Goal: Information Seeking & Learning: Learn about a topic

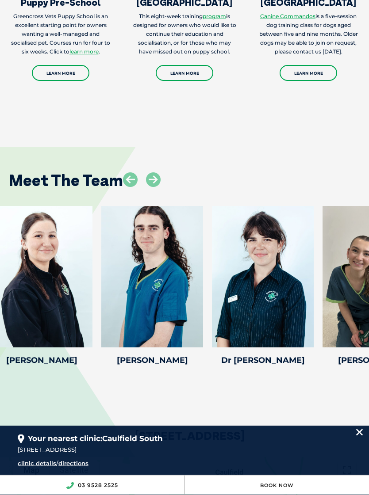
scroll to position [1481, 0]
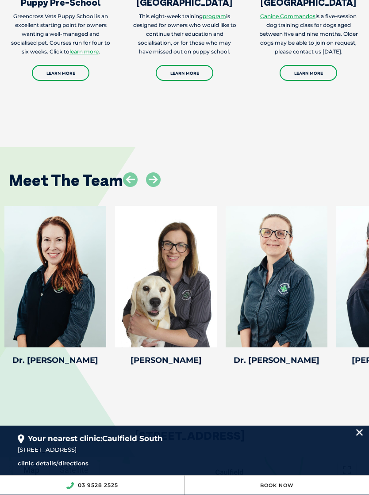
click at [286, 259] on div at bounding box center [276, 276] width 102 height 141
click at [274, 356] on h4 "Dr. Rebecca B" at bounding box center [276, 360] width 102 height 8
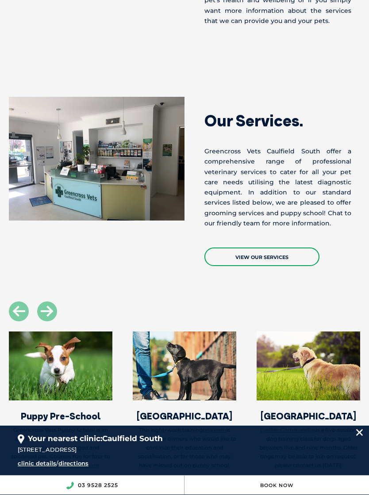
scroll to position [1065, 0]
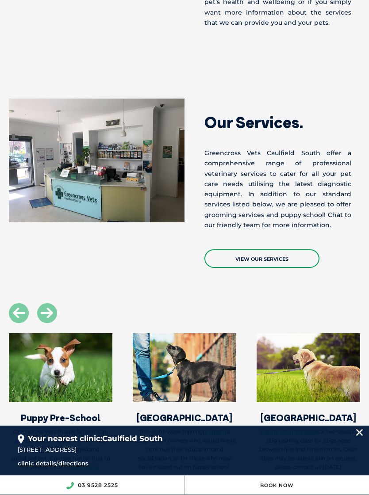
click at [270, 249] on link "View Our Services" at bounding box center [261, 258] width 115 height 19
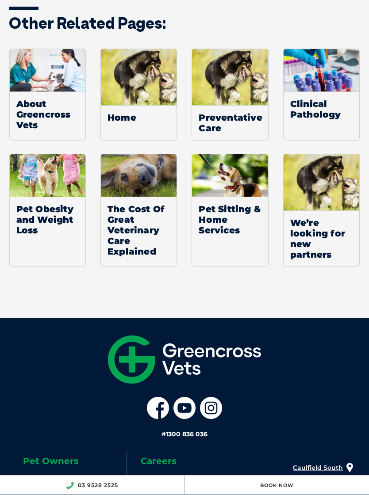
scroll to position [810, 0]
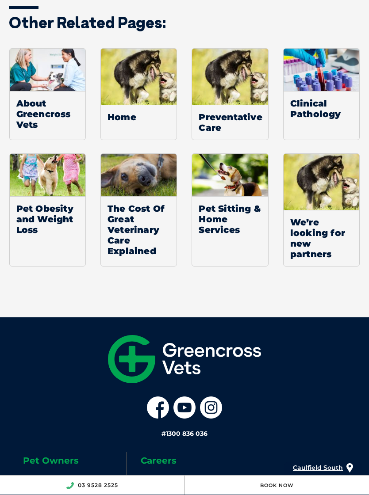
click at [136, 218] on span "The Cost Of Great Veterinary Care Explained" at bounding box center [139, 229] width 76 height 67
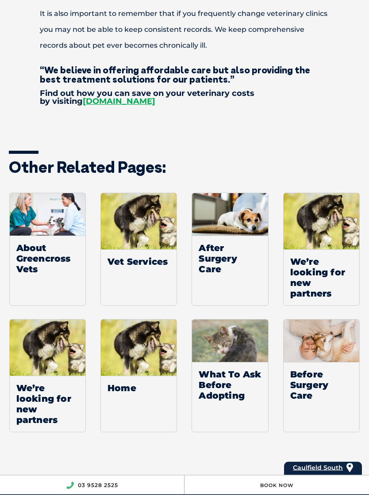
scroll to position [1716, 0]
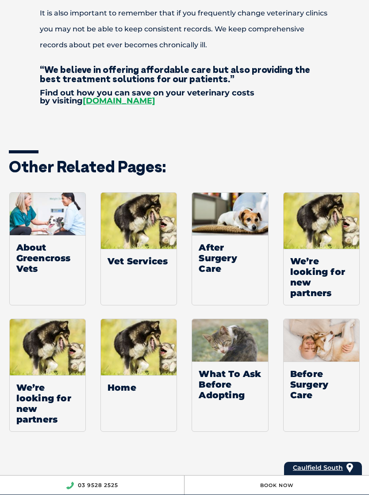
click at [316, 368] on span "Before Surgery Care" at bounding box center [321, 385] width 76 height 46
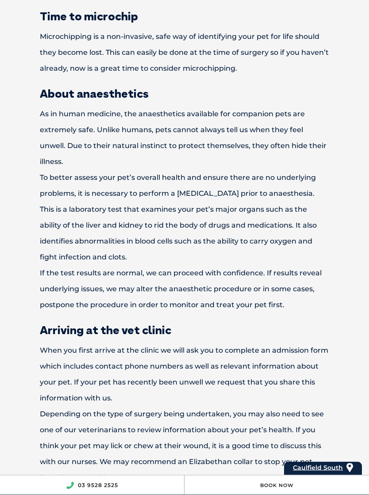
scroll to position [1165, 0]
click at [3, 102] on div "Preparing your pet for surgery Preparing your pet for surgery can be a worrying…" at bounding box center [184, 162] width 369 height 1929
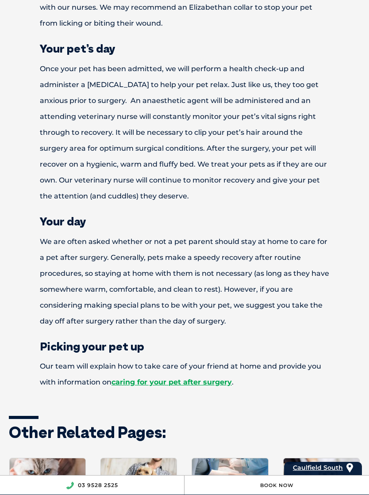
scroll to position [1618, 0]
